Goal: Transaction & Acquisition: Book appointment/travel/reservation

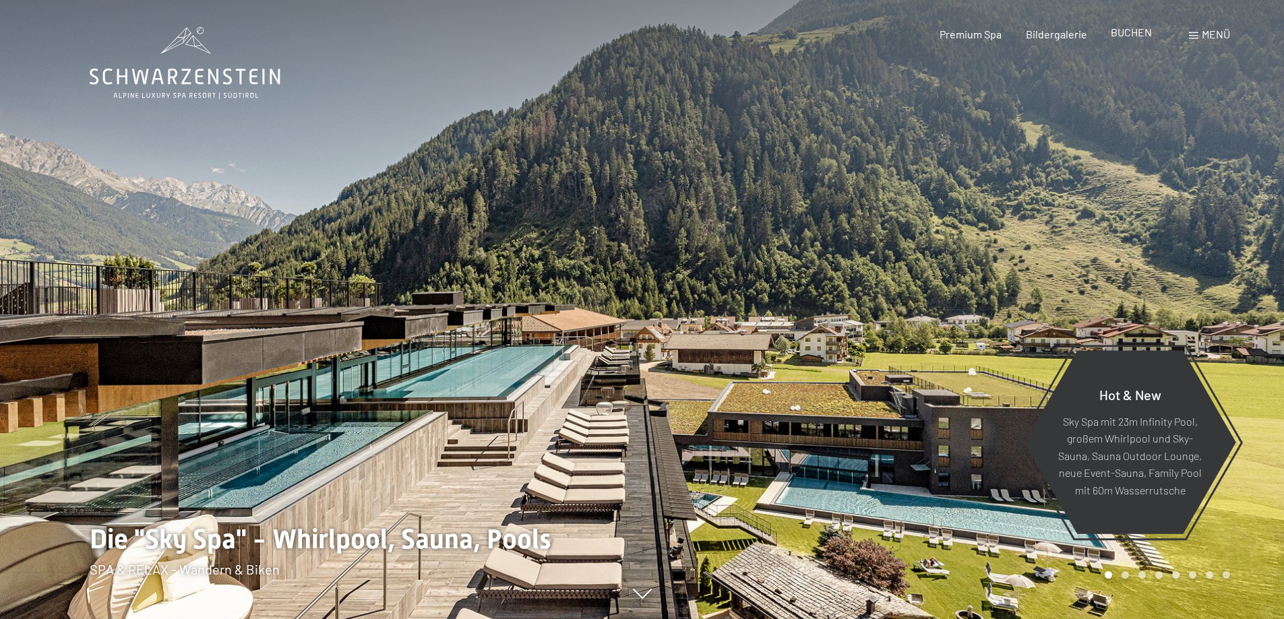
click at [1128, 35] on span "BUCHEN" at bounding box center [1131, 32] width 41 height 13
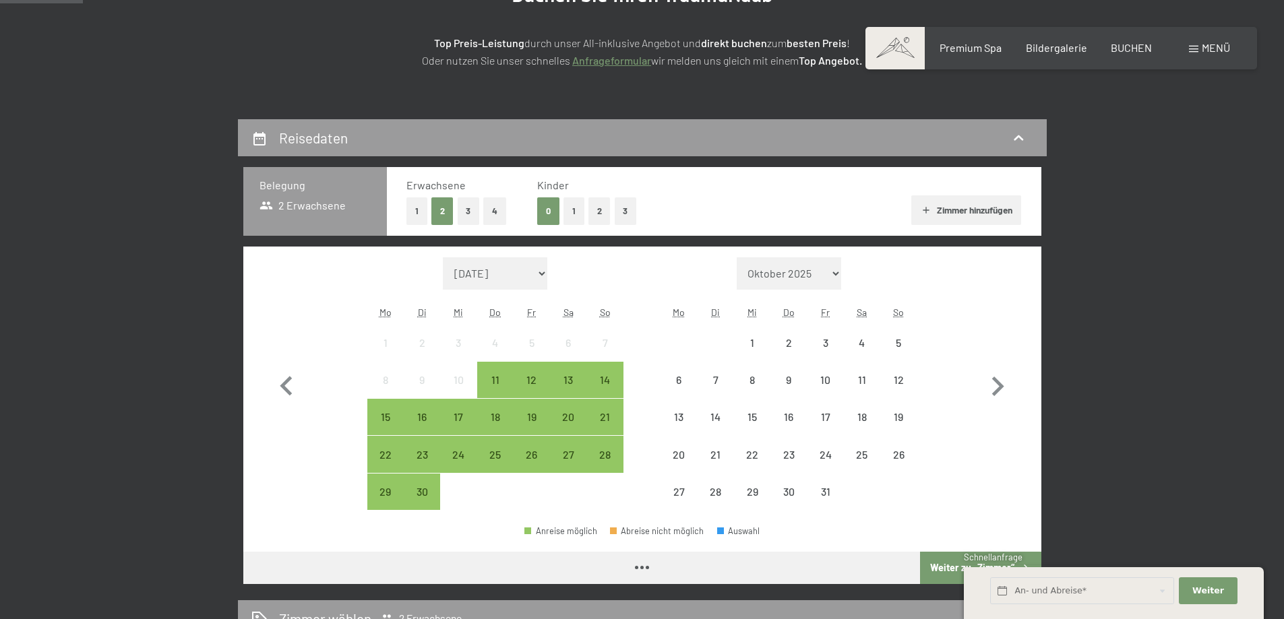
scroll to position [270, 0]
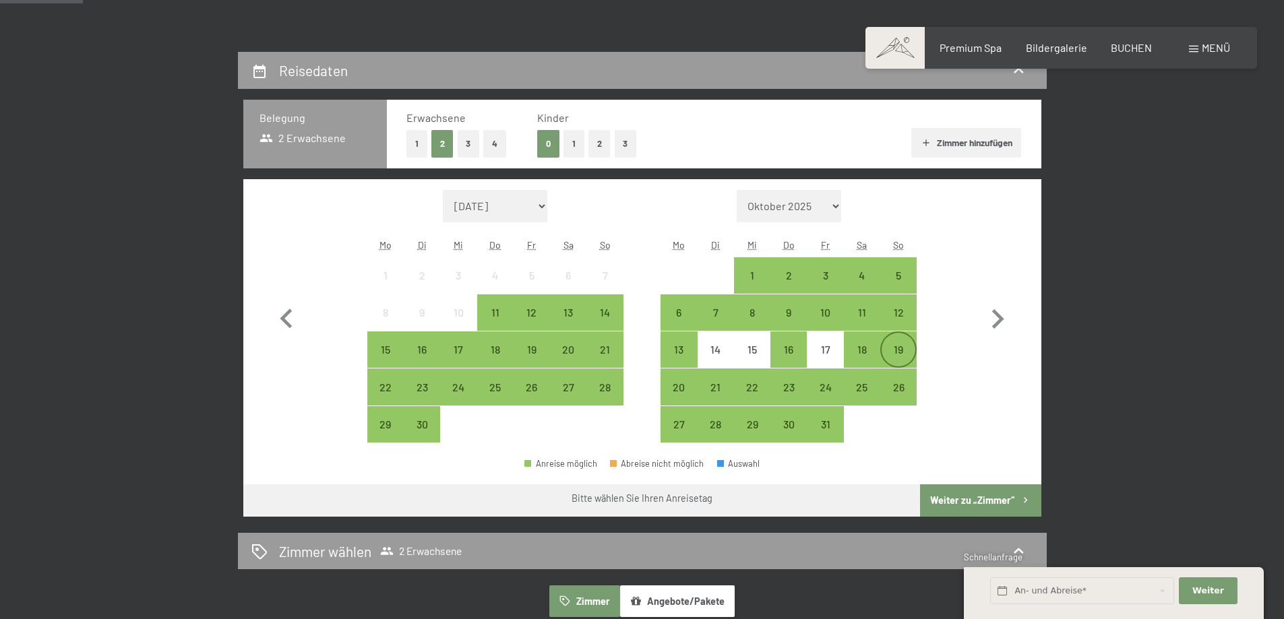
click at [894, 350] on div "19" at bounding box center [899, 361] width 34 height 34
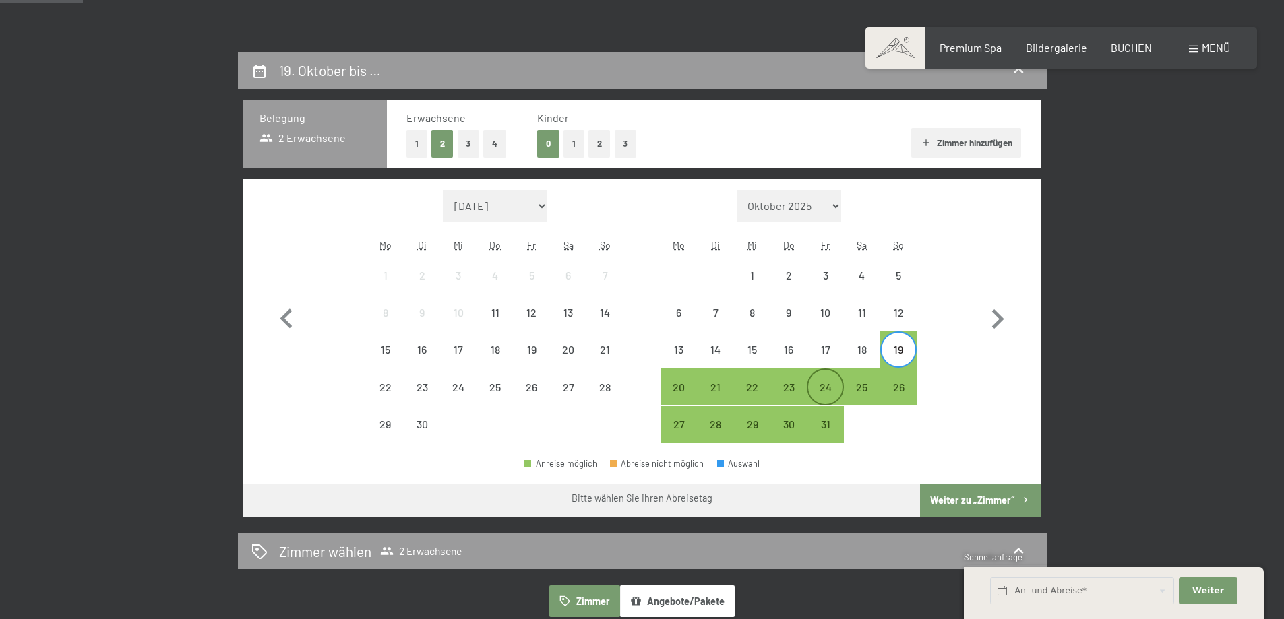
click at [831, 389] on div "24" at bounding box center [825, 399] width 34 height 34
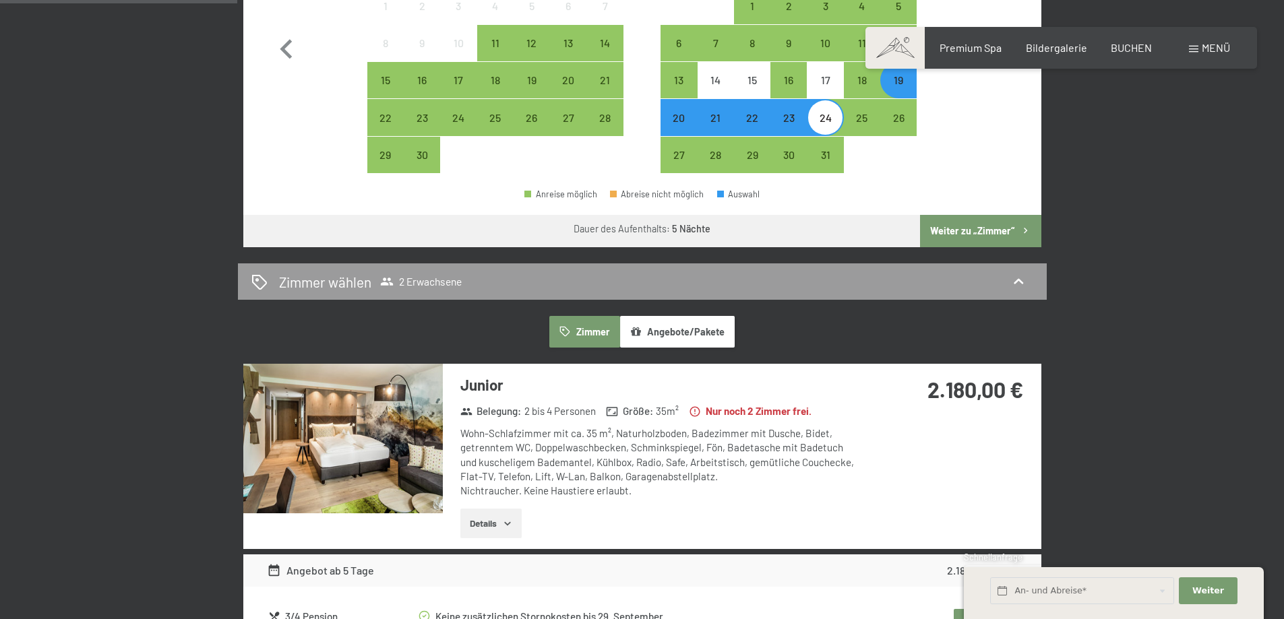
scroll to position [607, 0]
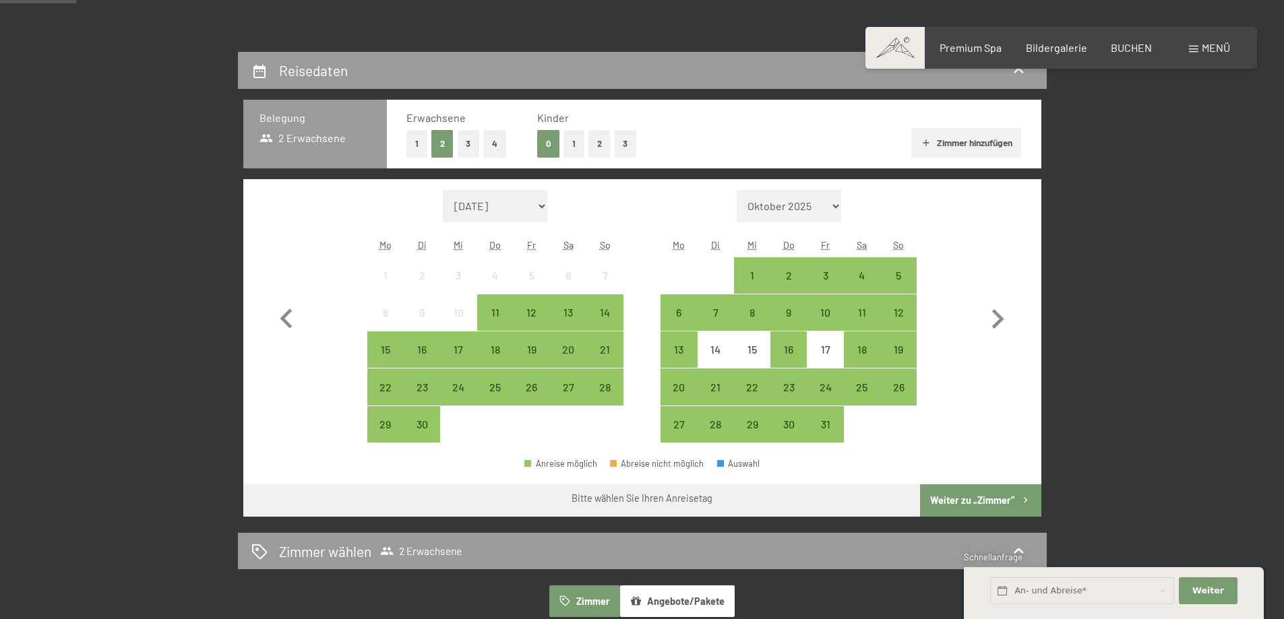
scroll to position [337, 0]
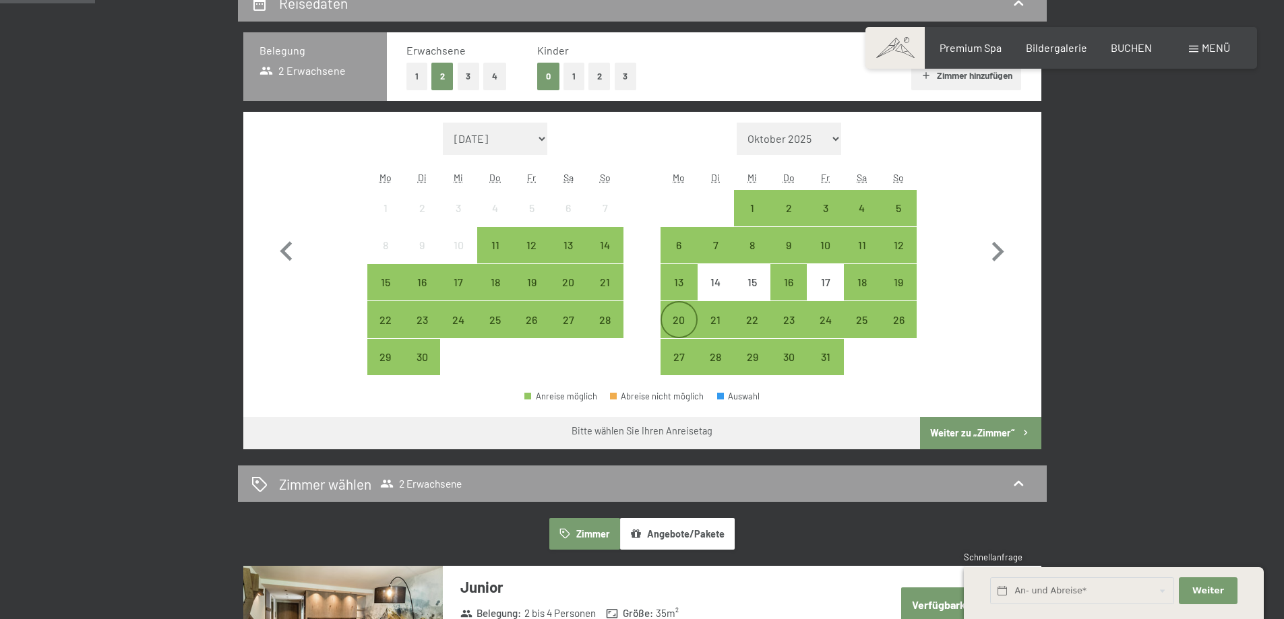
click at [681, 323] on div "20" at bounding box center [679, 332] width 34 height 34
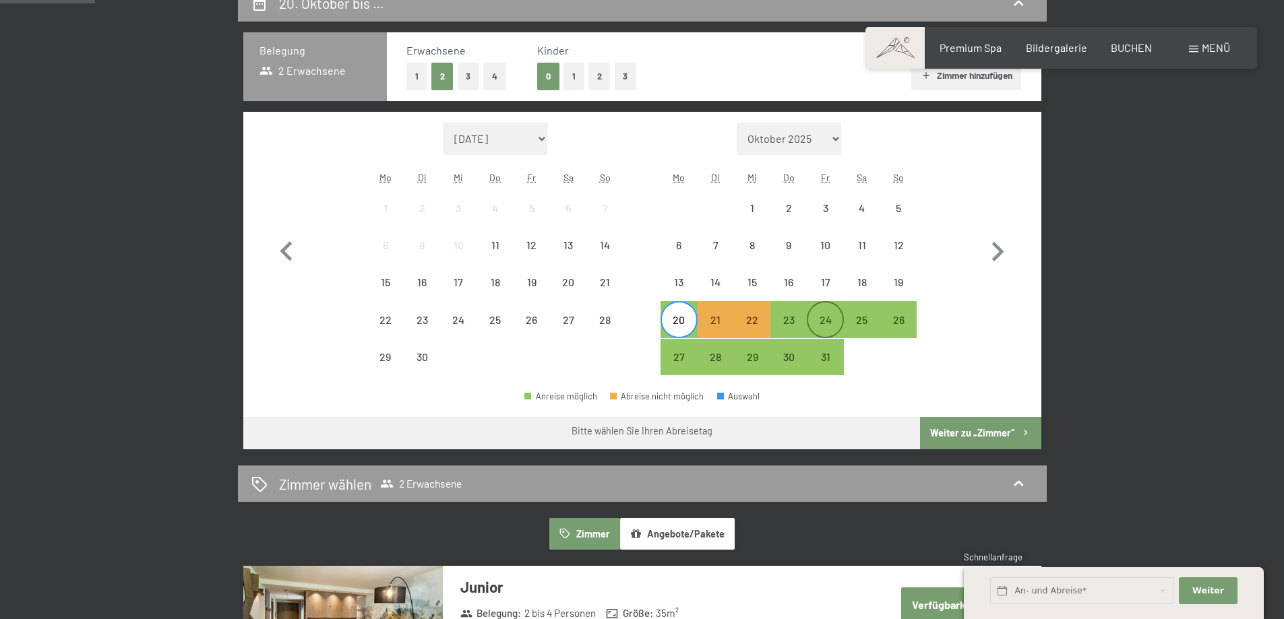
click at [821, 318] on div "24" at bounding box center [825, 332] width 34 height 34
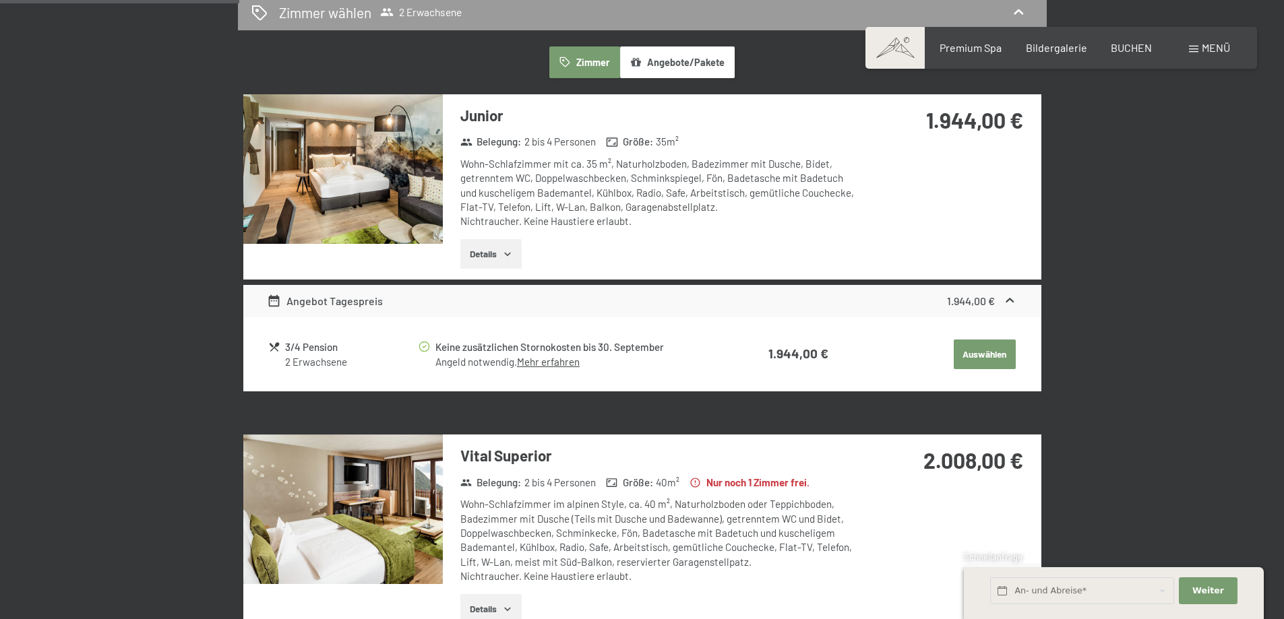
scroll to position [674, 0]
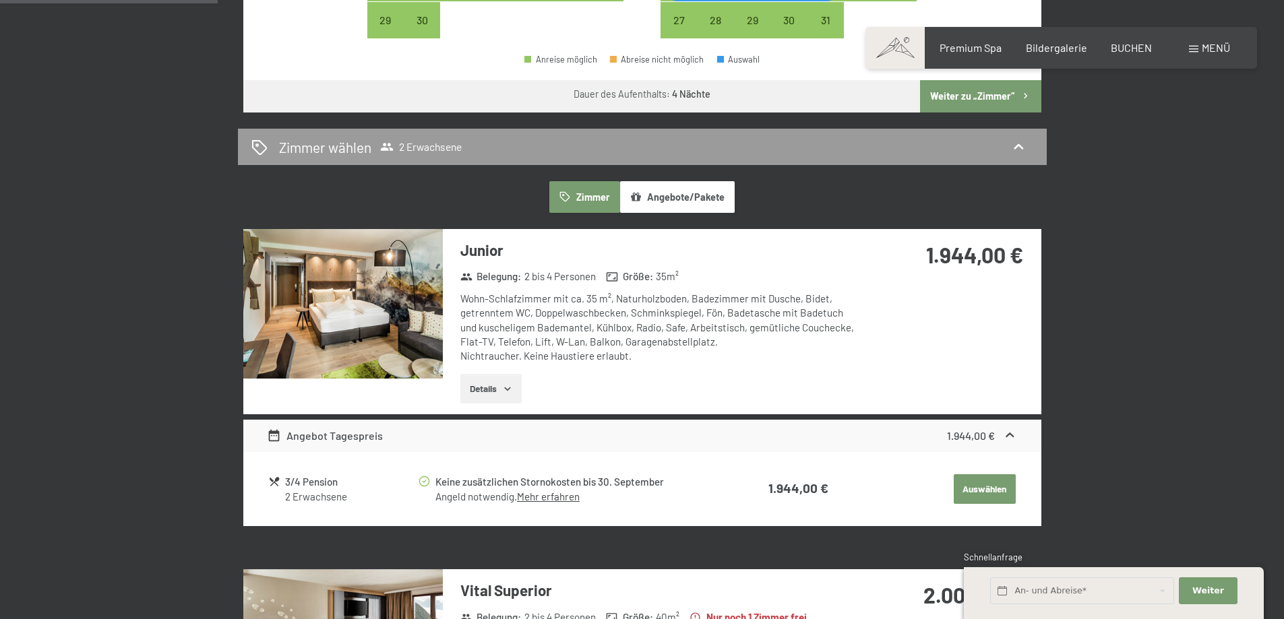
click at [506, 393] on icon "button" at bounding box center [507, 389] width 11 height 11
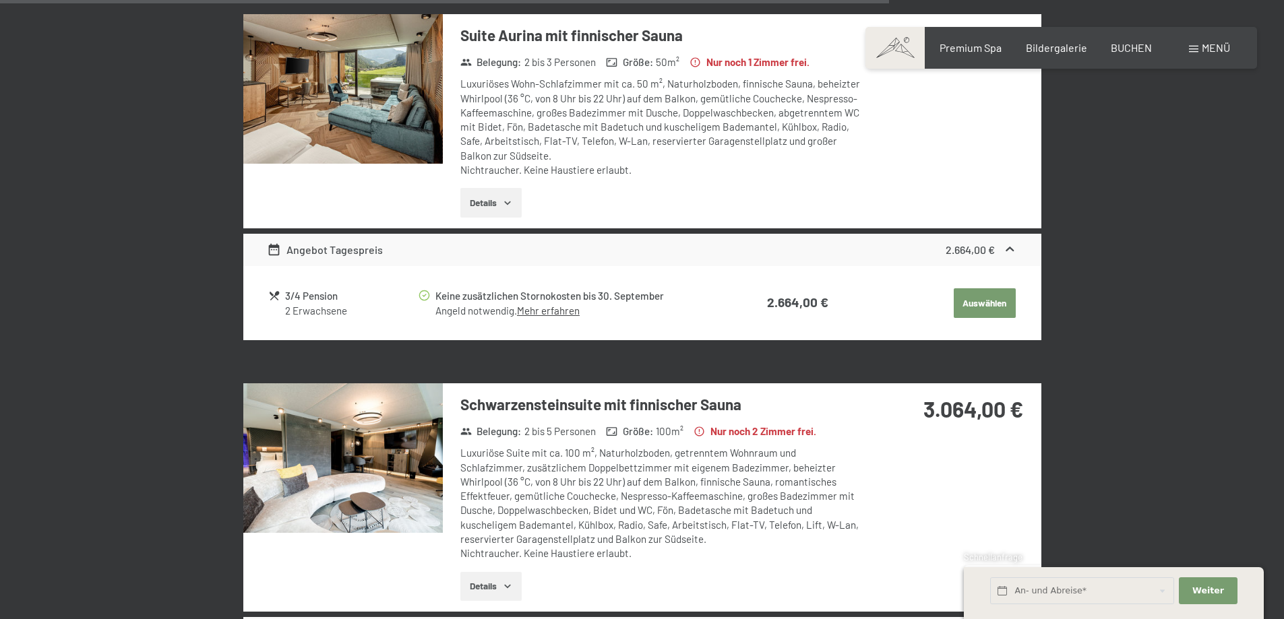
scroll to position [3168, 0]
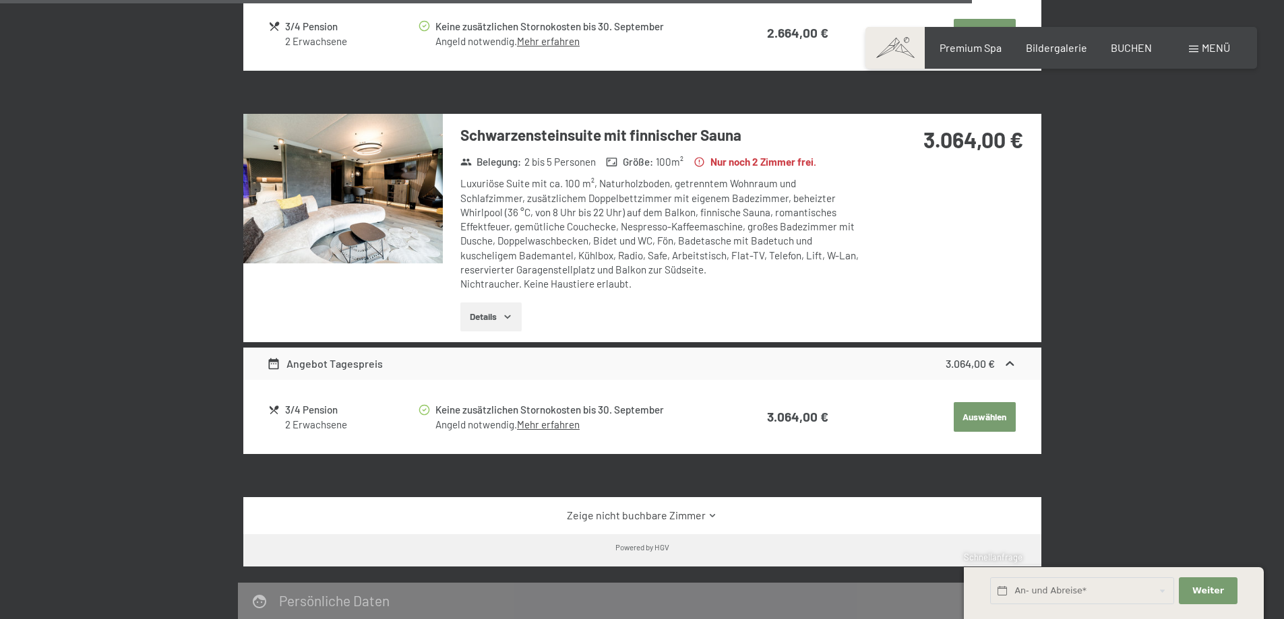
click at [690, 508] on link "Zeige nicht buchbare Zimmer" at bounding box center [642, 515] width 750 height 15
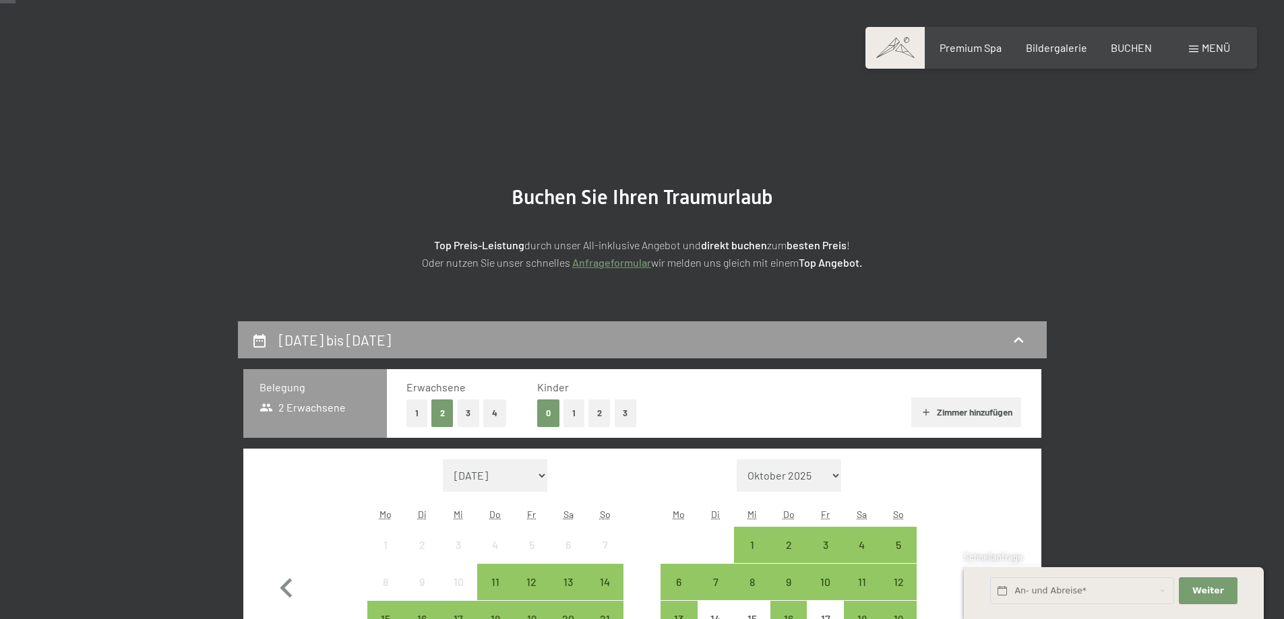
scroll to position [270, 0]
